Goal: Navigation & Orientation: Understand site structure

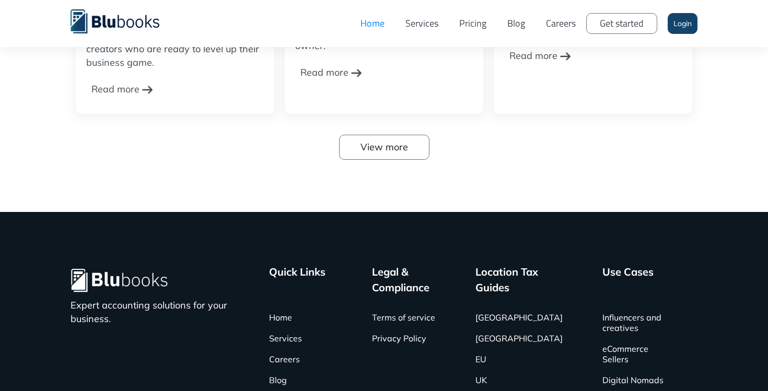
scroll to position [3428, 0]
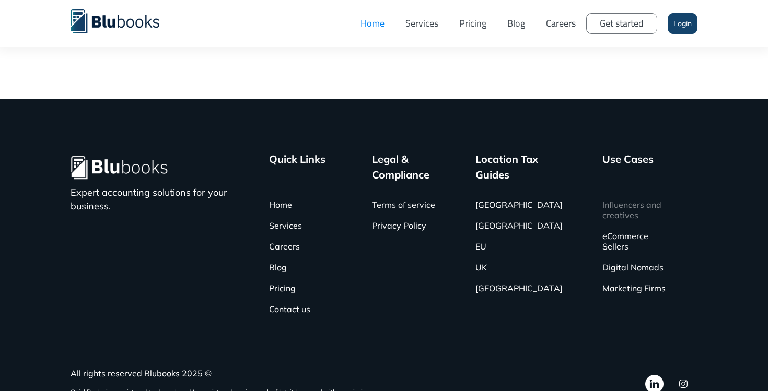
click at [628, 194] on link "Influencers and creatives" at bounding box center [634, 209] width 64 height 31
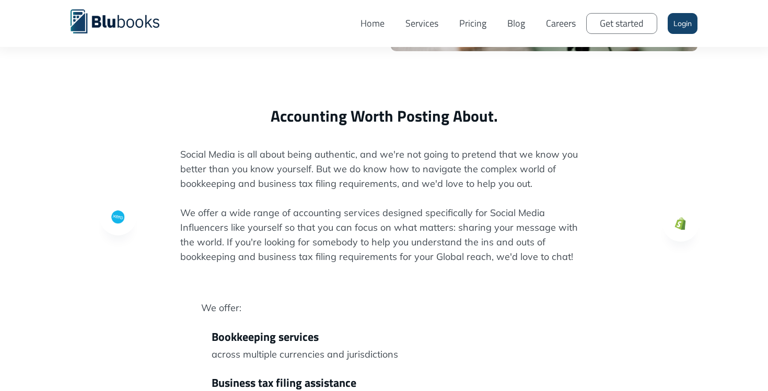
scroll to position [134, 0]
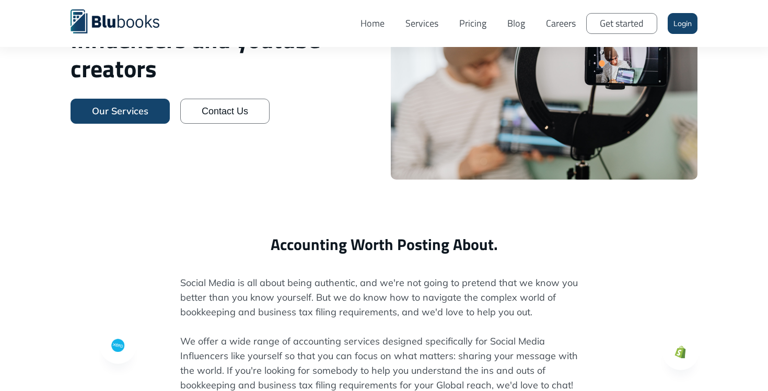
click at [156, 115] on link "Our Services" at bounding box center [120, 111] width 99 height 25
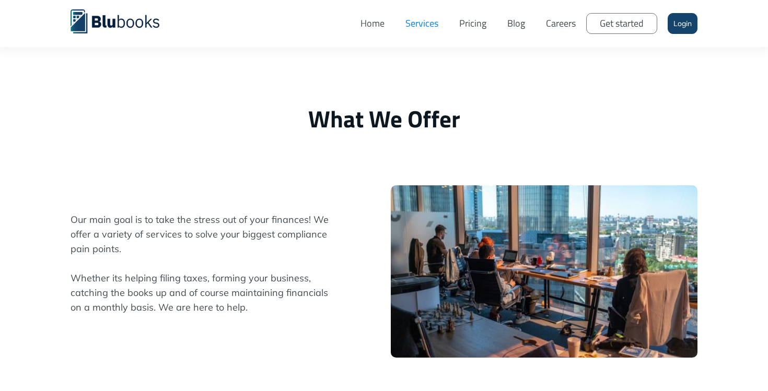
click at [473, 28] on link "Pricing" at bounding box center [473, 23] width 48 height 31
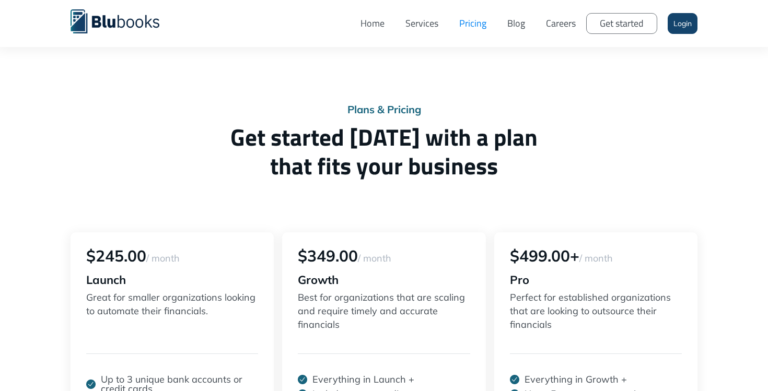
click at [108, 16] on img "home" at bounding box center [115, 21] width 89 height 24
